Goal: Information Seeking & Learning: Check status

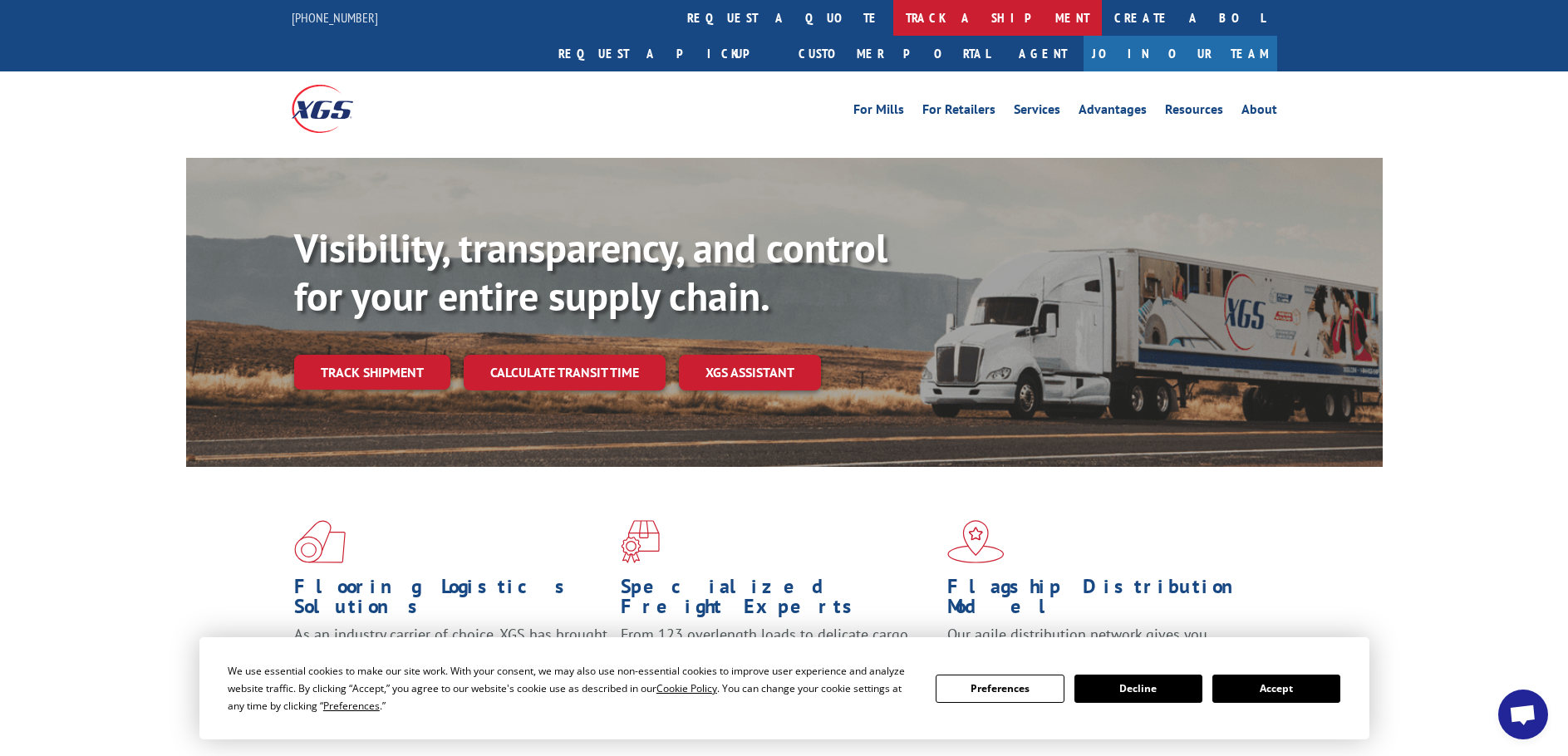
click at [893, 17] on link "track a shipment" at bounding box center [997, 18] width 209 height 36
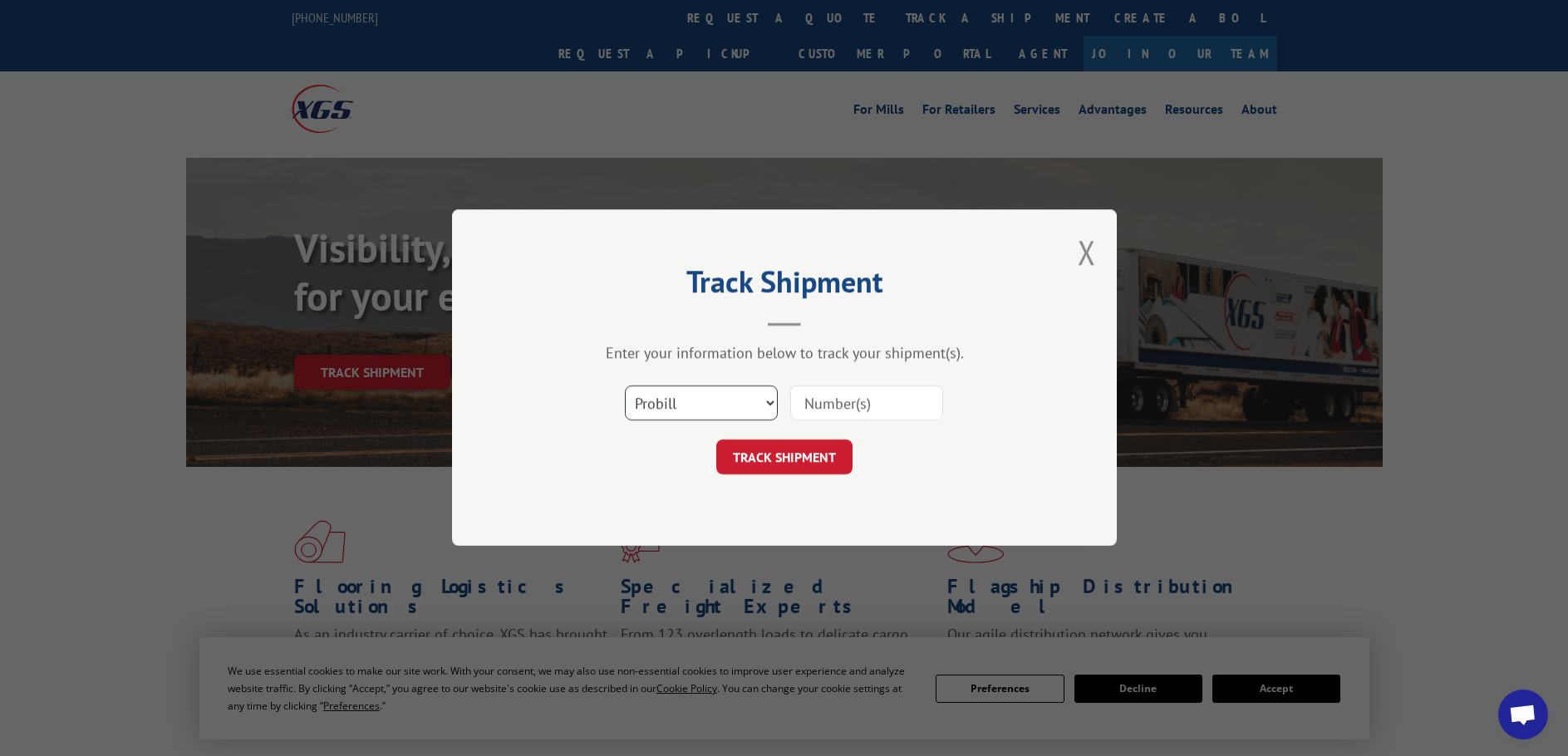
click at [697, 412] on select "Select category... Probill BOL PO" at bounding box center [701, 403] width 153 height 35
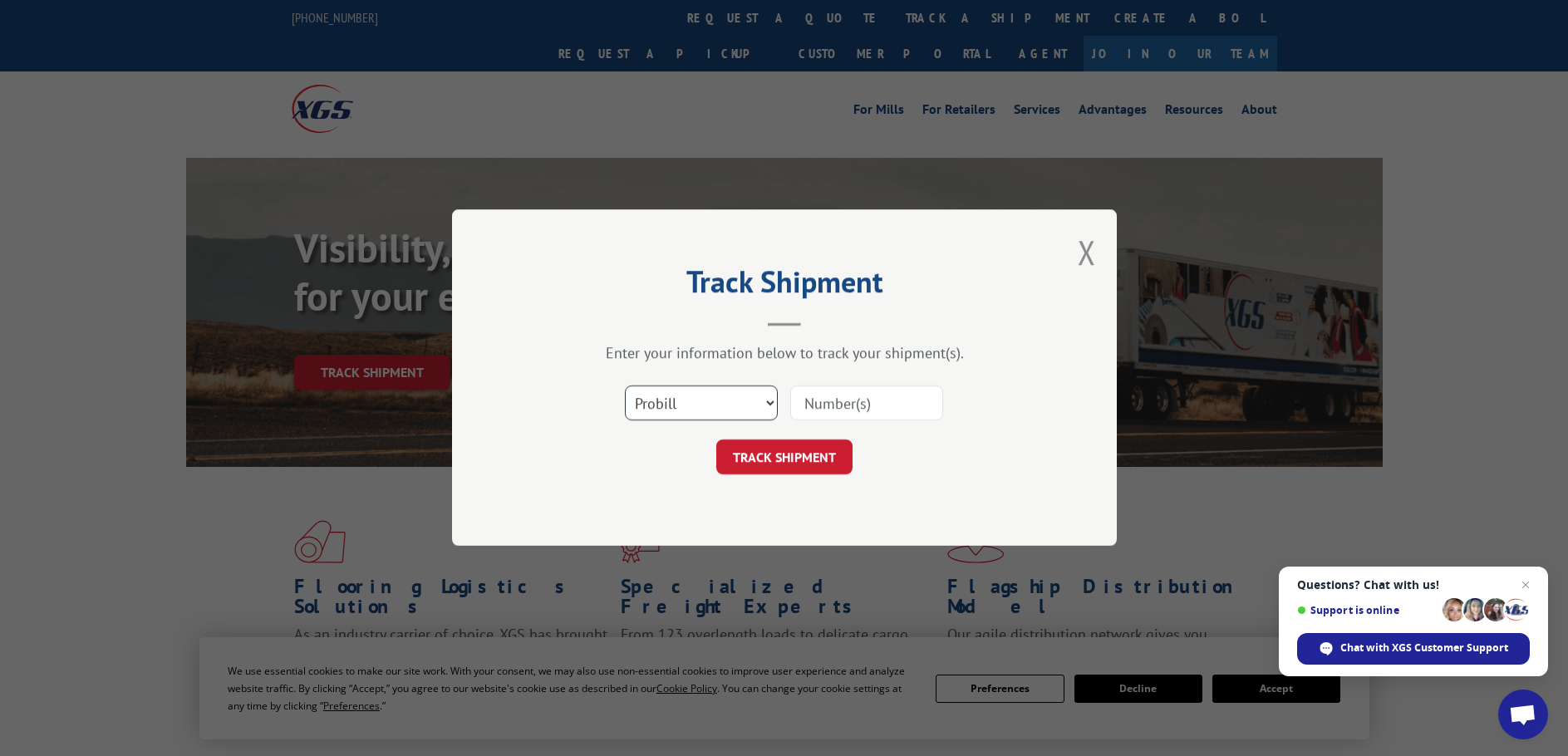
select select "bol"
click at [625, 386] on select "Select category... Probill BOL PO" at bounding box center [701, 403] width 153 height 35
paste input "5254216"
type input "5254216"
click at [771, 441] on button "TRACK SHIPMENT" at bounding box center [784, 457] width 136 height 35
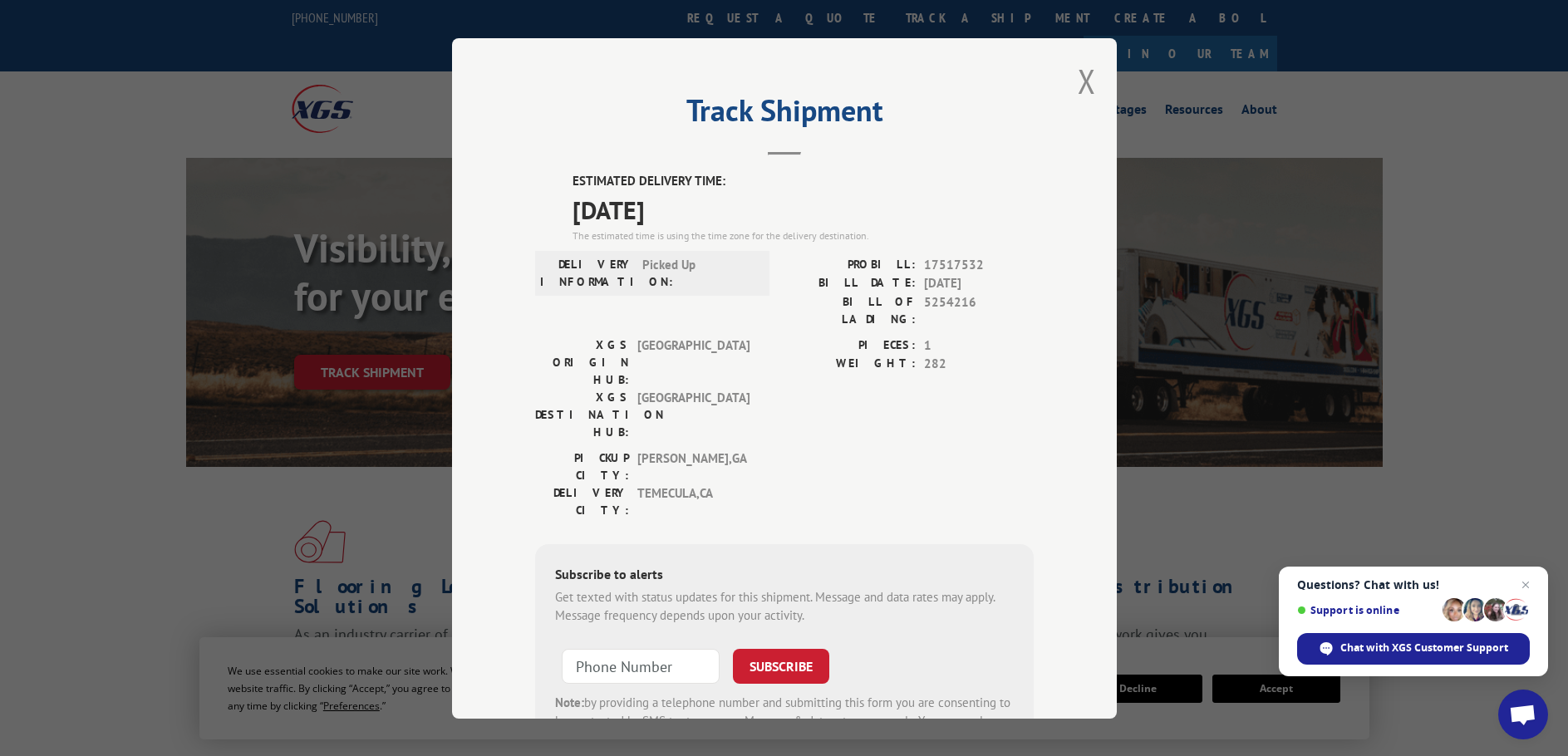
drag, startPoint x: 708, startPoint y: 216, endPoint x: 532, endPoint y: 178, distance: 180.1
click at [535, 178] on div "ESTIMATED DELIVERY TIME: [DATE] The estimated time is using the time zone for t…" at bounding box center [784, 470] width 498 height 597
copy div "ESTIMATED DELIVERY TIME: [DATE]"
click at [1086, 79] on button "Close modal" at bounding box center [1087, 80] width 18 height 44
